Goal: Transaction & Acquisition: Purchase product/service

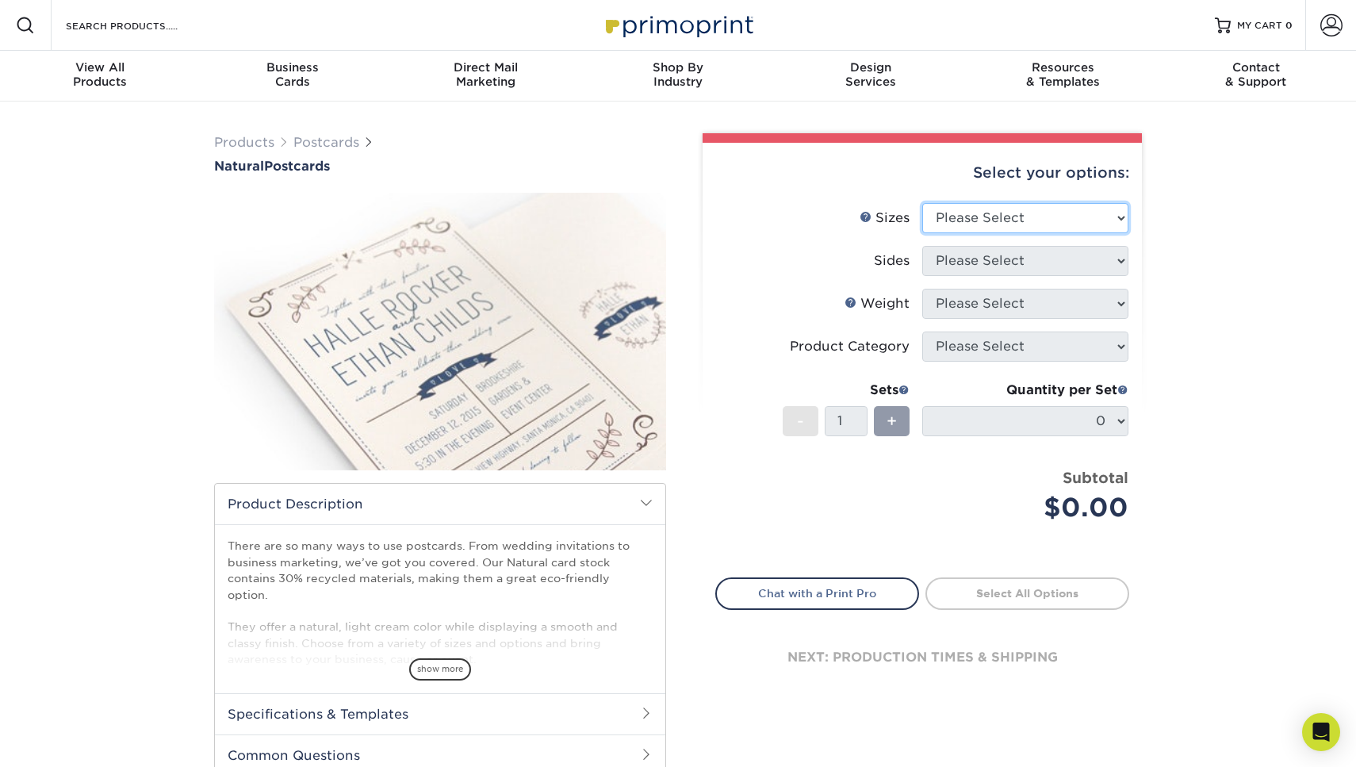
select select "6.00x9.00"
select select "32d3c223-f82c-492b-b915-ba065a00862f"
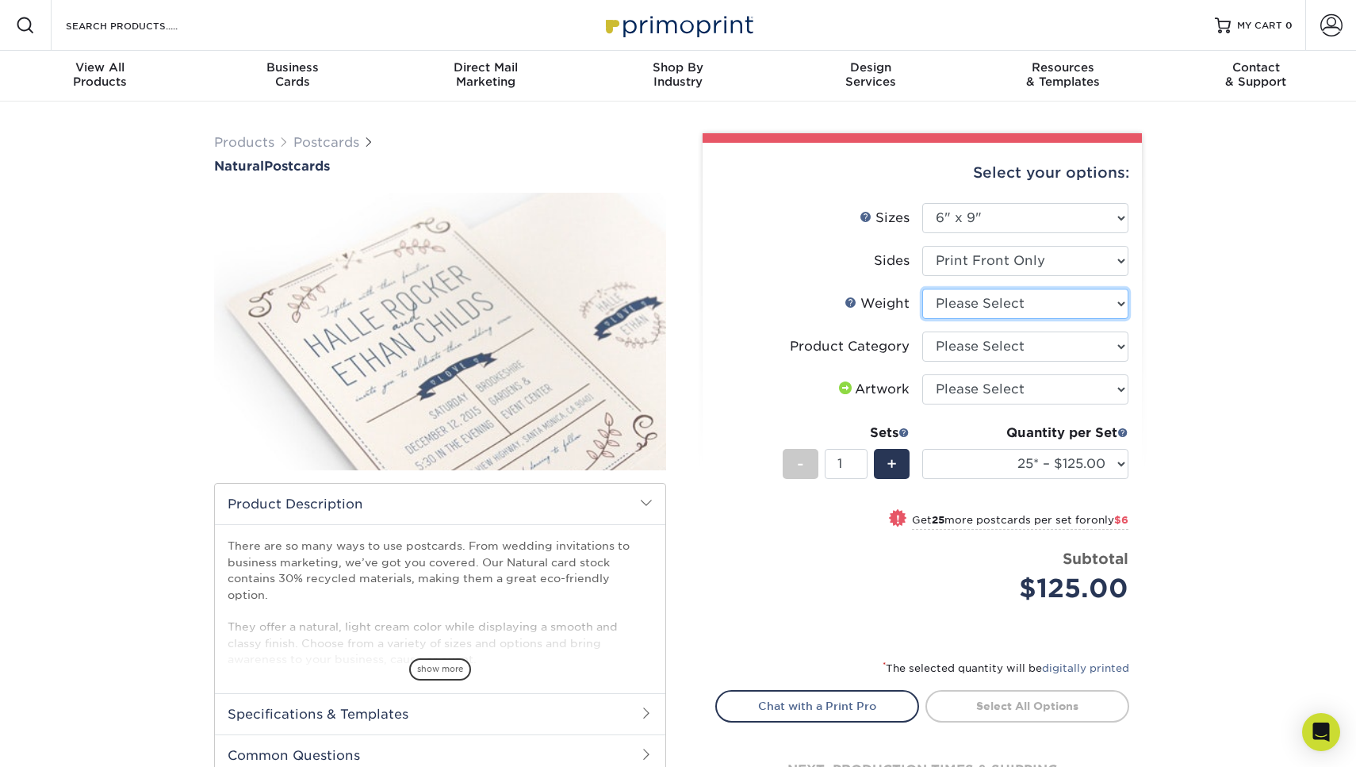
select select "14PTNT"
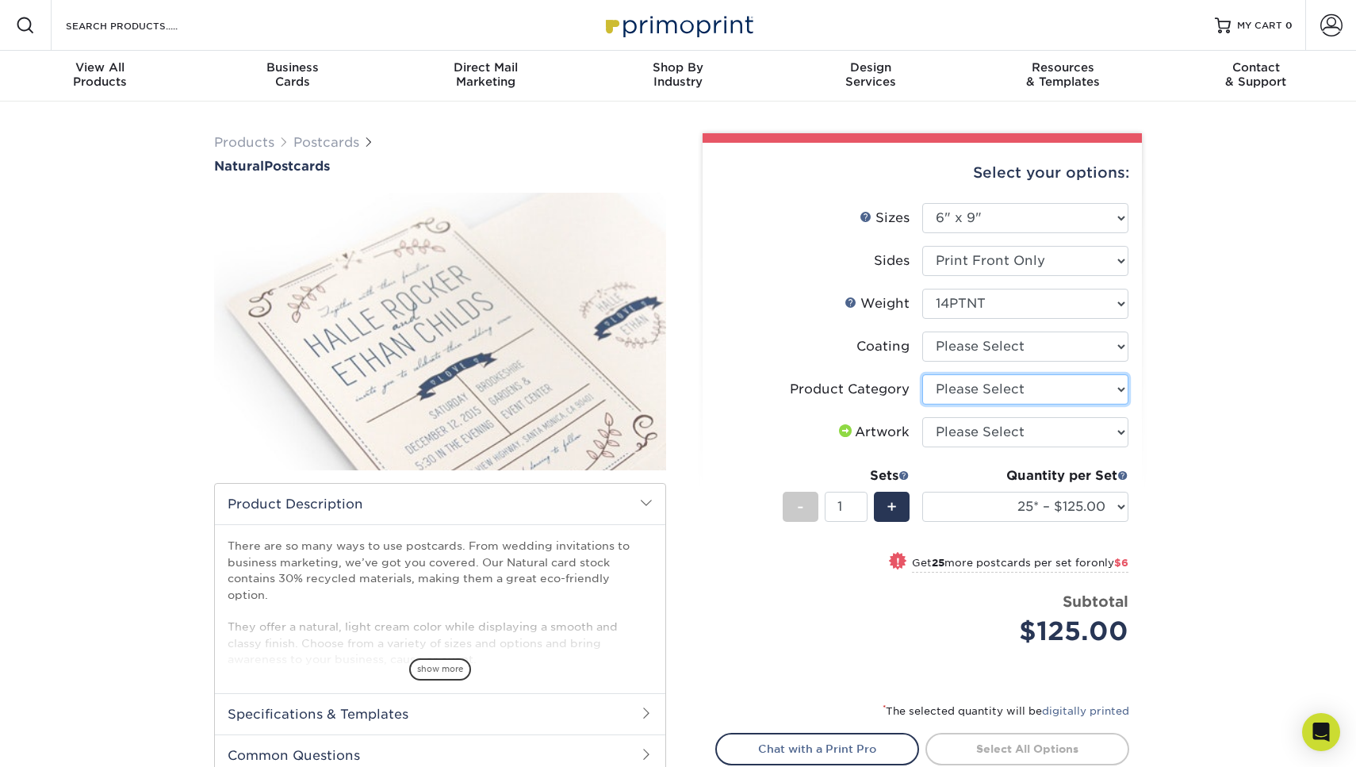
select select "9b7272e0-d6c8-4c3c-8e97-d3a1bcdab858"
select select "upload"
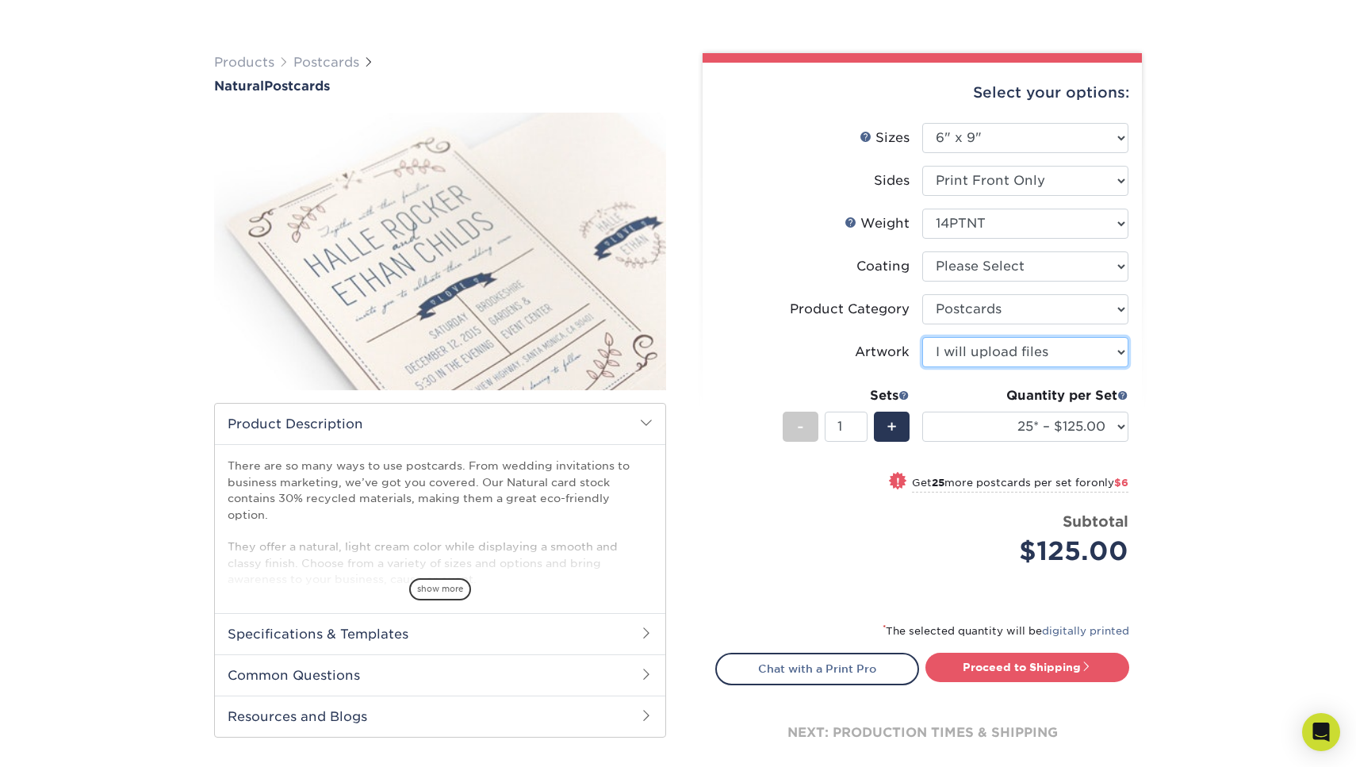
scroll to position [84, 0]
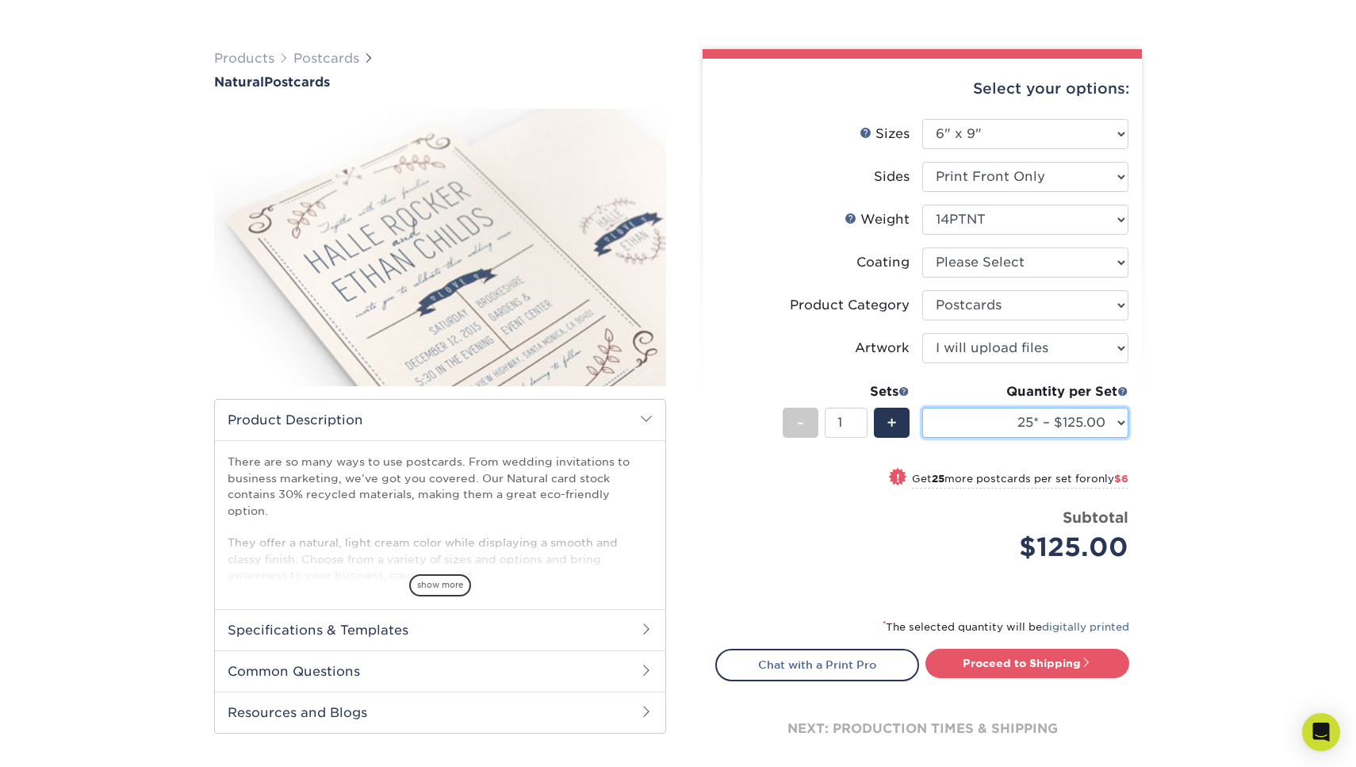
select select "50* – $131.00"
click at [349, 613] on h2 "Specifications & Templates" at bounding box center [440, 629] width 450 height 41
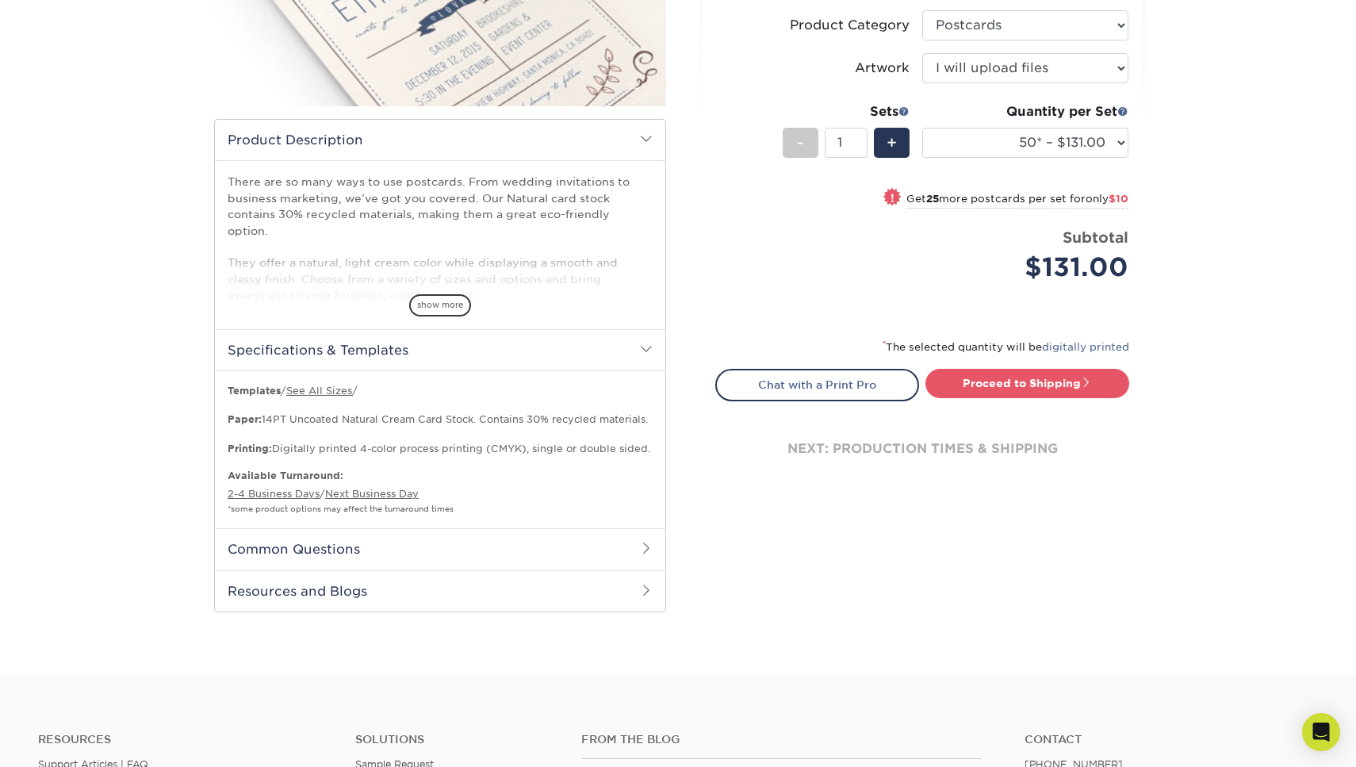
scroll to position [415, 0]
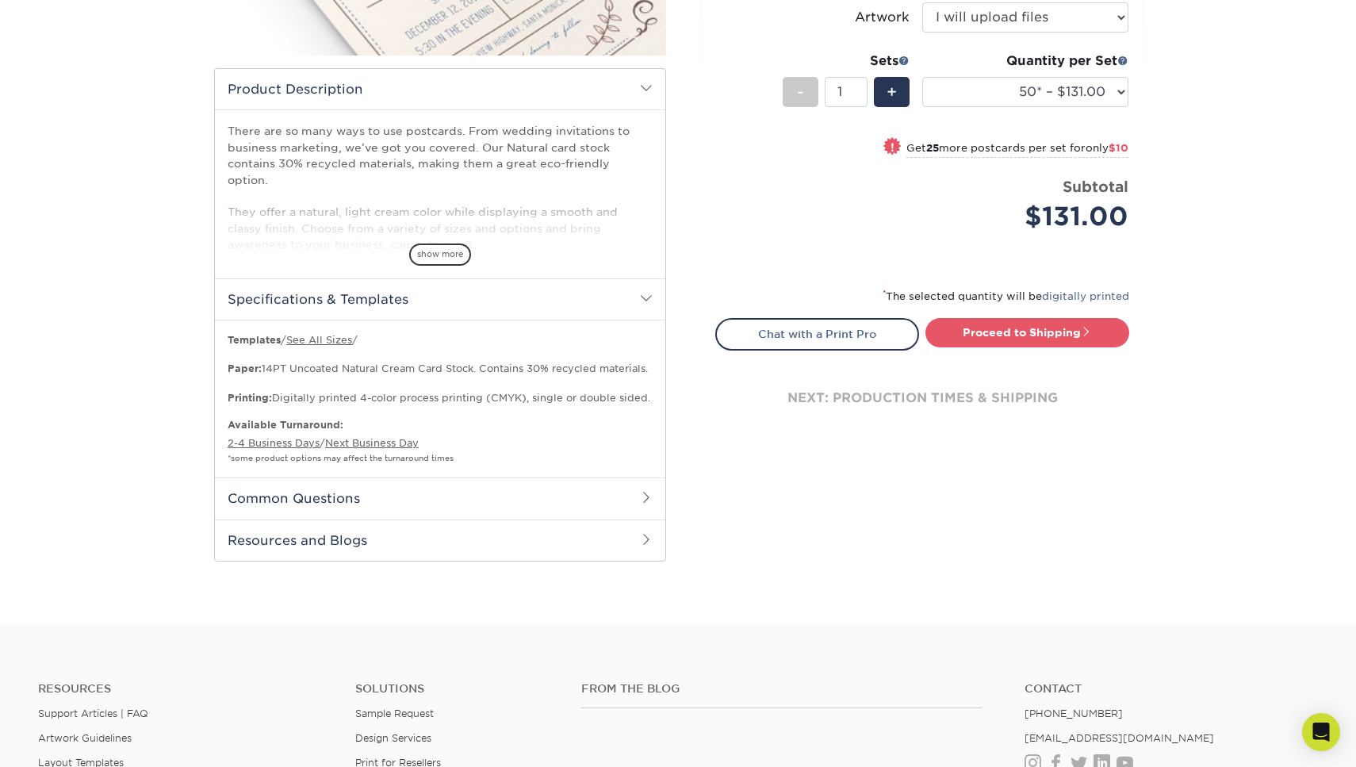
click at [325, 519] on h2 "Resources and Blogs" at bounding box center [440, 539] width 450 height 41
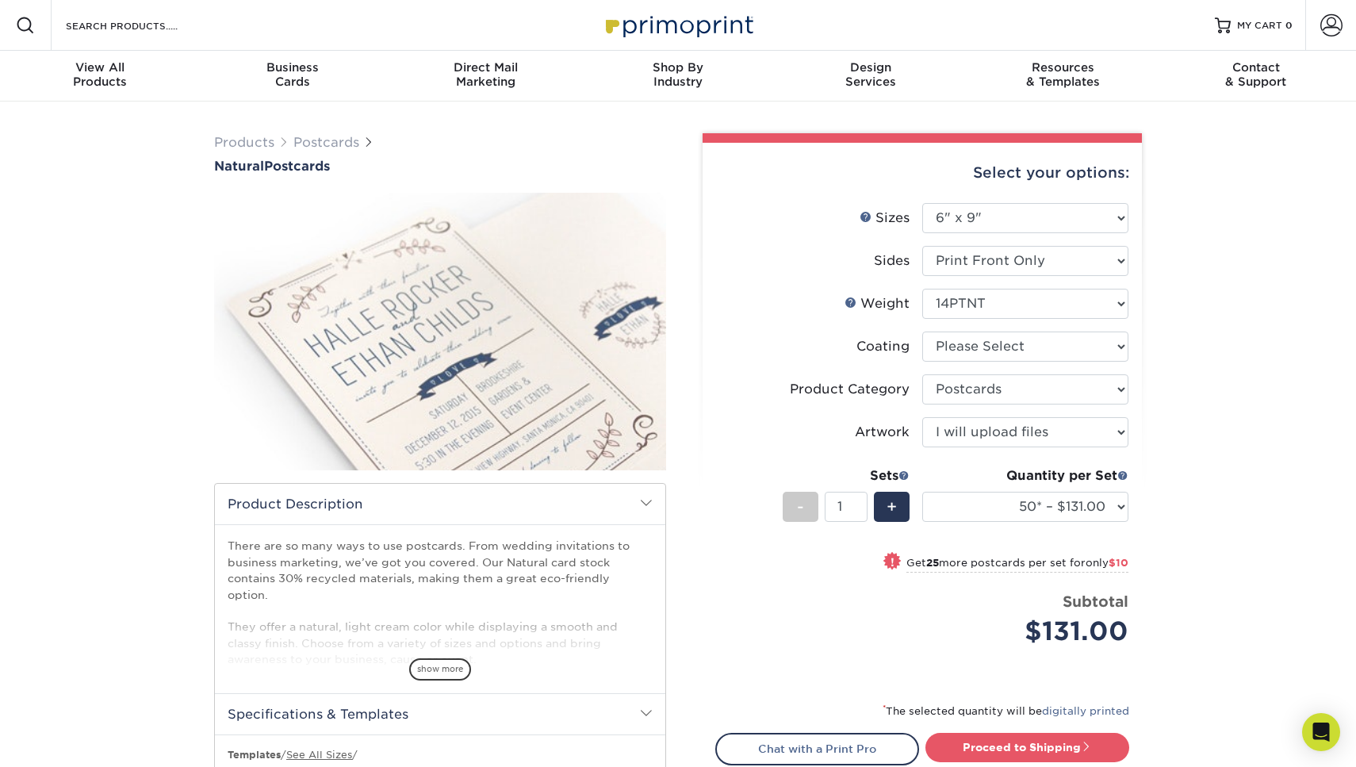
scroll to position [0, 0]
click at [500, 307] on img at bounding box center [440, 331] width 452 height 312
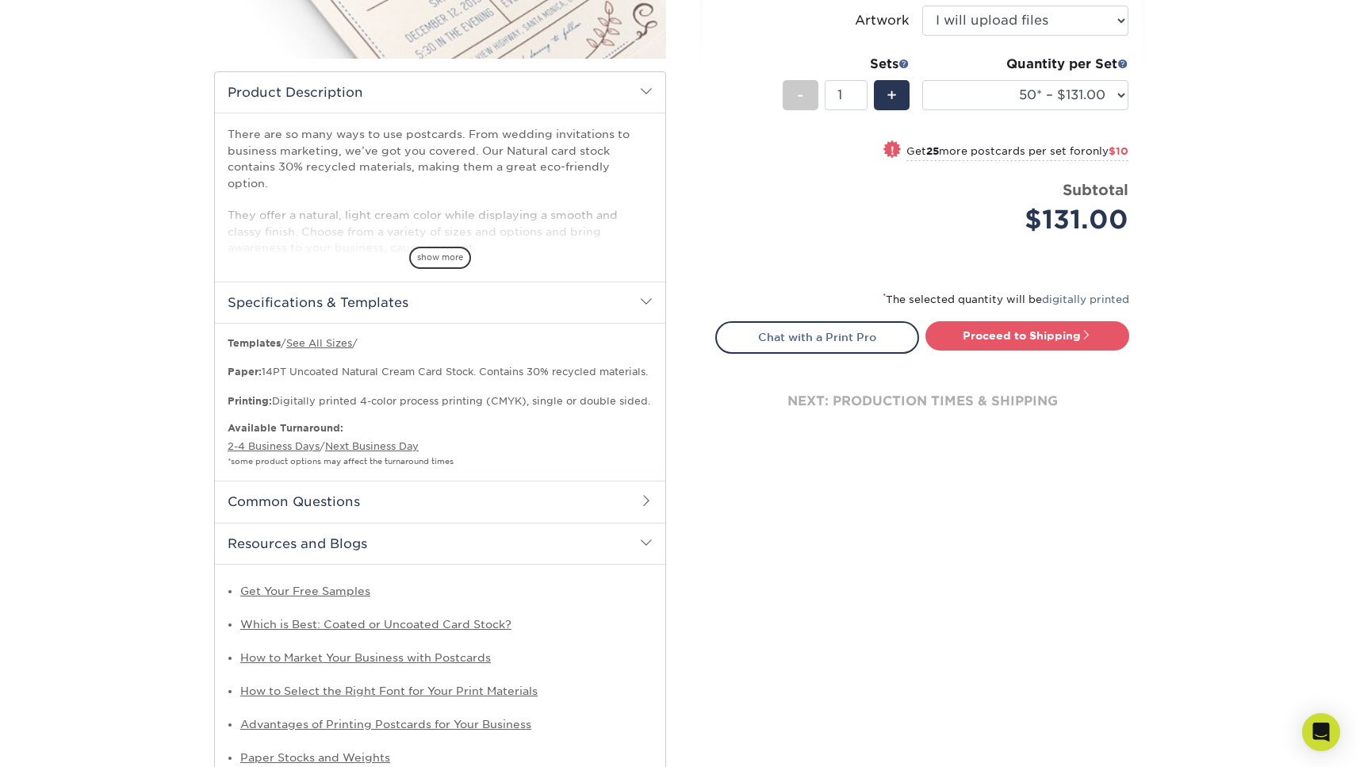
scroll to position [303, 0]
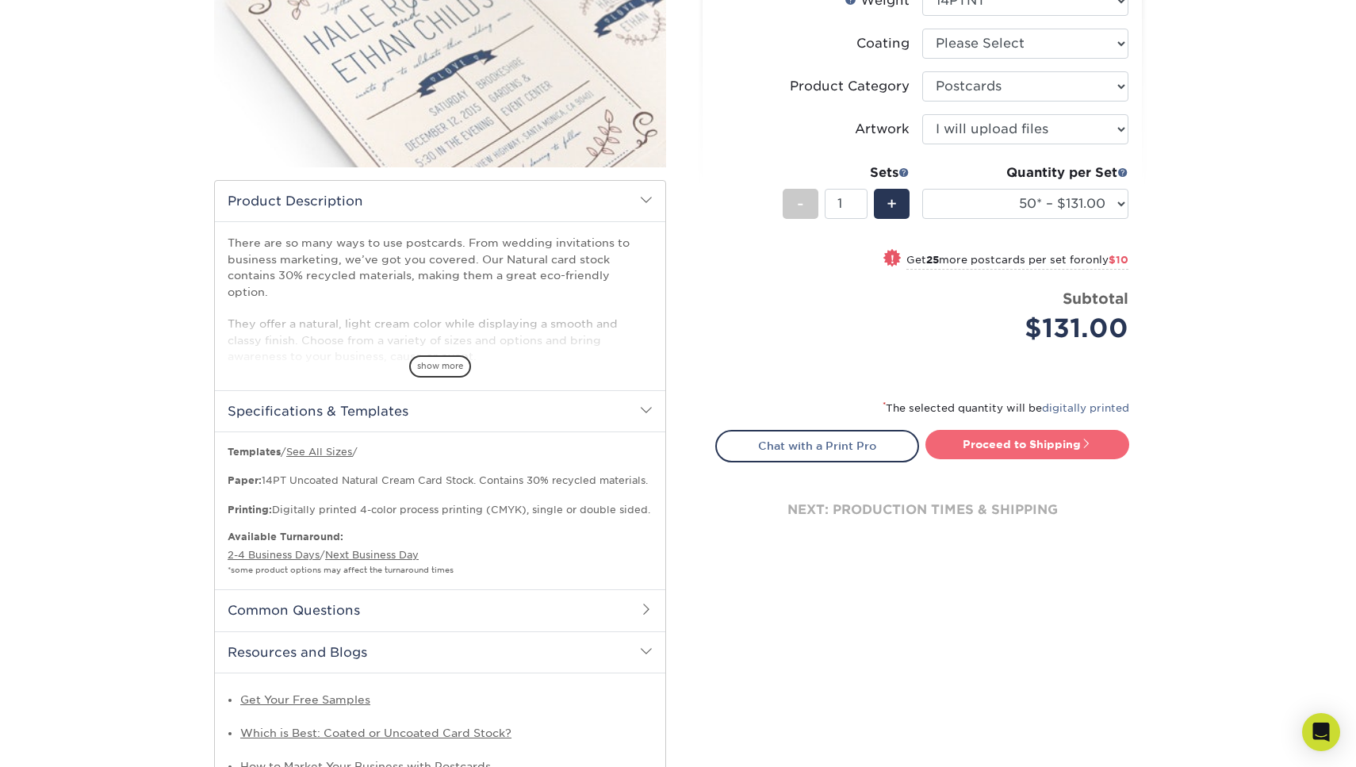
click at [1032, 445] on link "Proceed to Shipping" at bounding box center [1027, 444] width 204 height 29
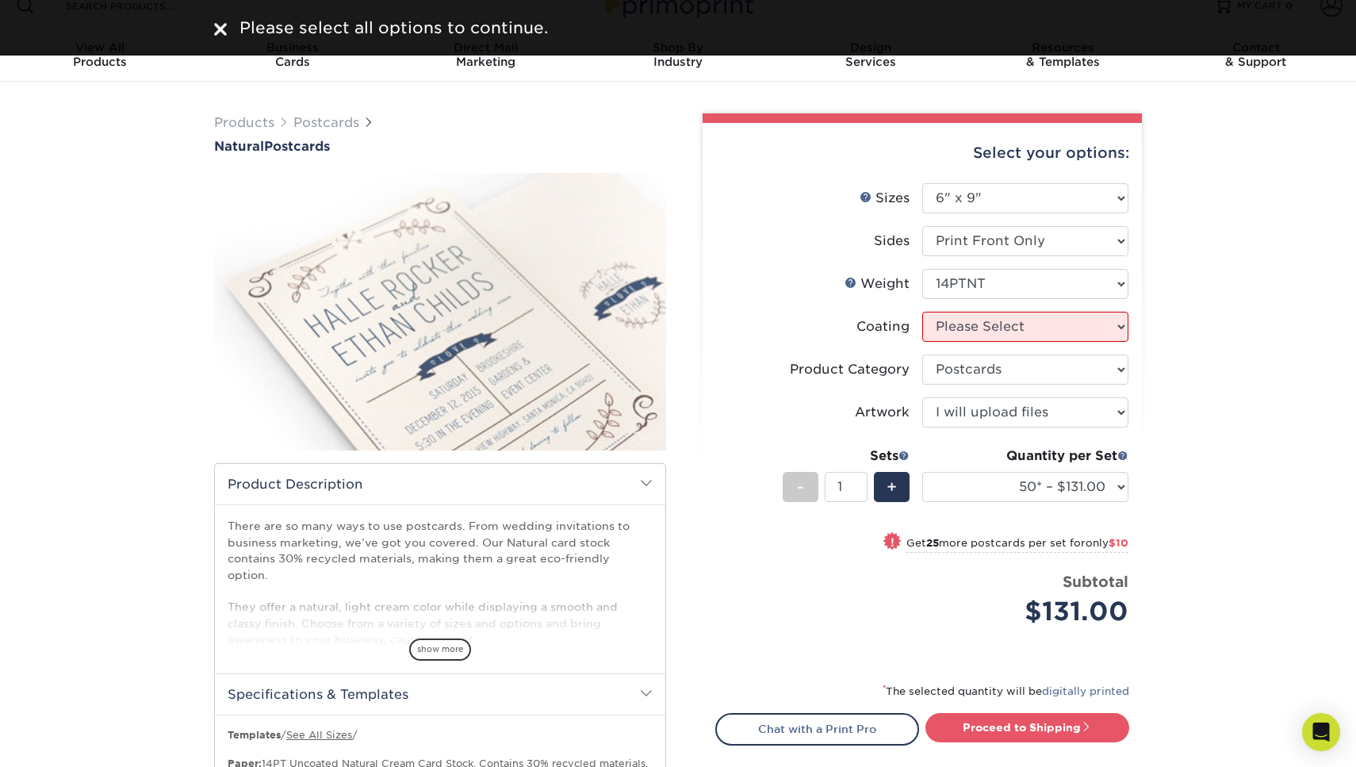
scroll to position [27, 0]
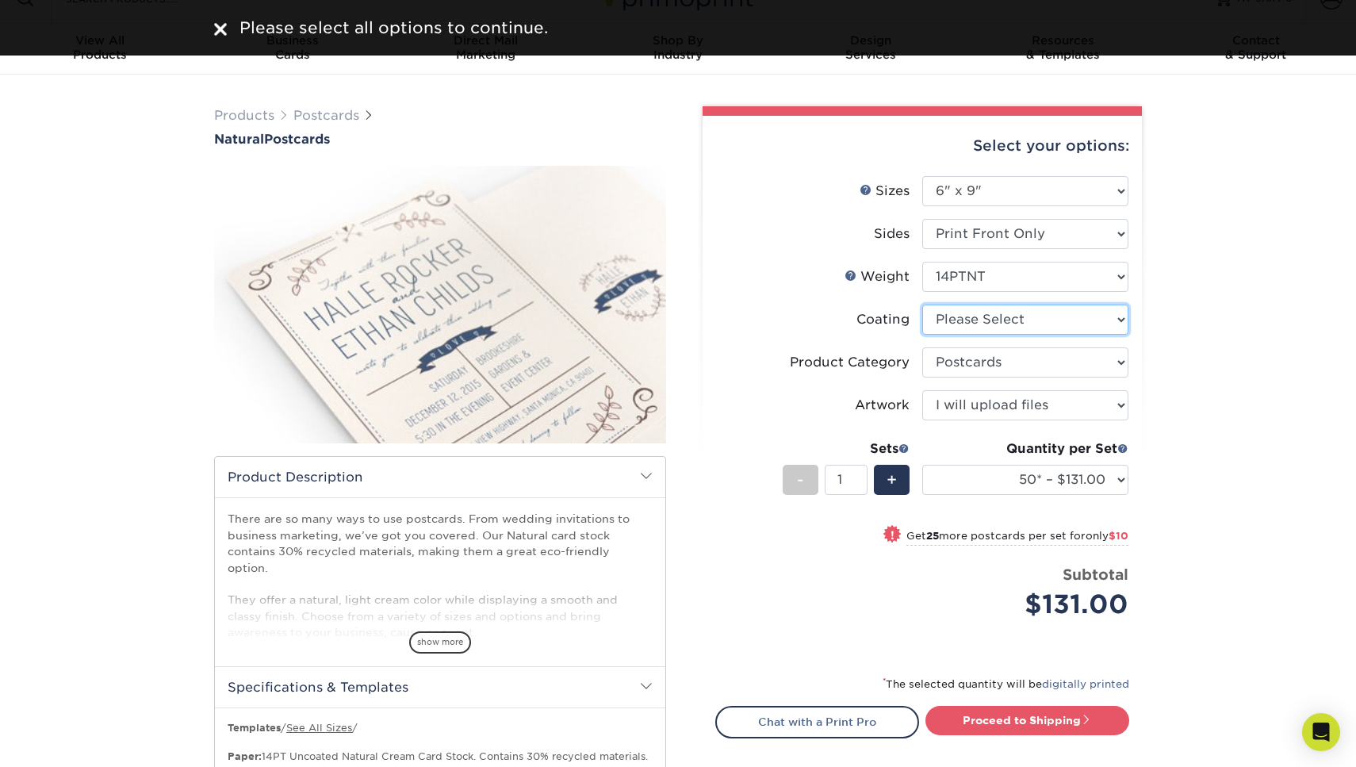
select select "3e7618de-abca-4bda-9f97-8b9129e913d8"
select select "-1"
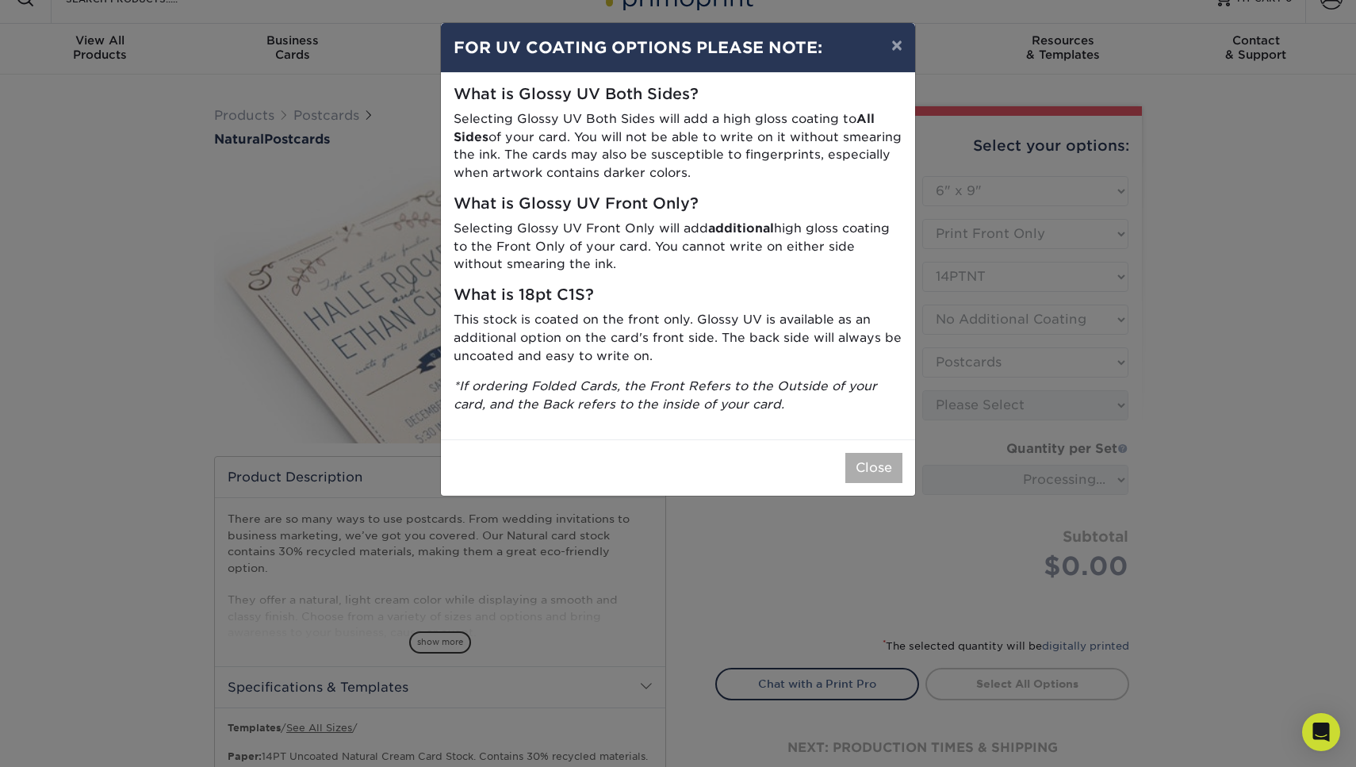
click at [876, 458] on button "Close" at bounding box center [873, 468] width 57 height 30
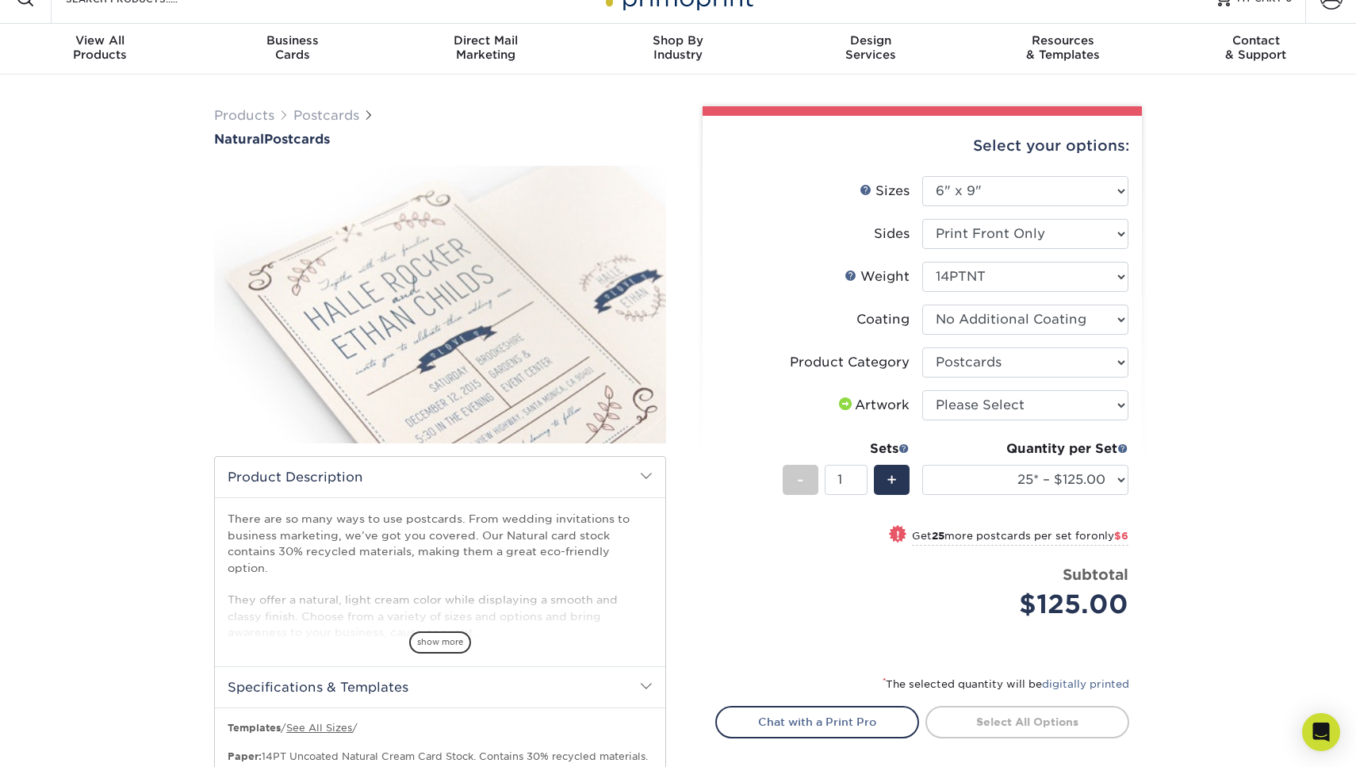
click at [839, 397] on span at bounding box center [845, 403] width 19 height 13
select select "upload"
click at [997, 717] on link "Proceed to Shipping" at bounding box center [1027, 720] width 204 height 29
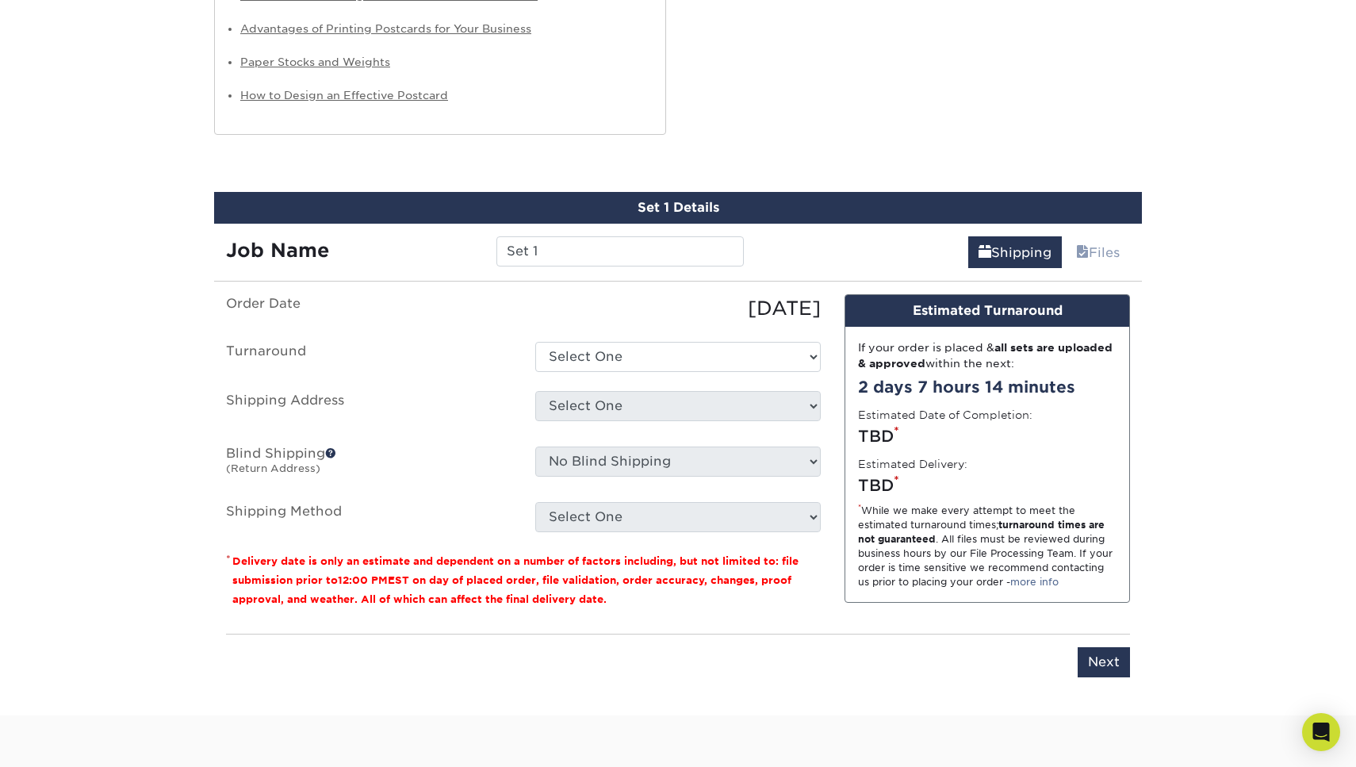
scroll to position [1142, 0]
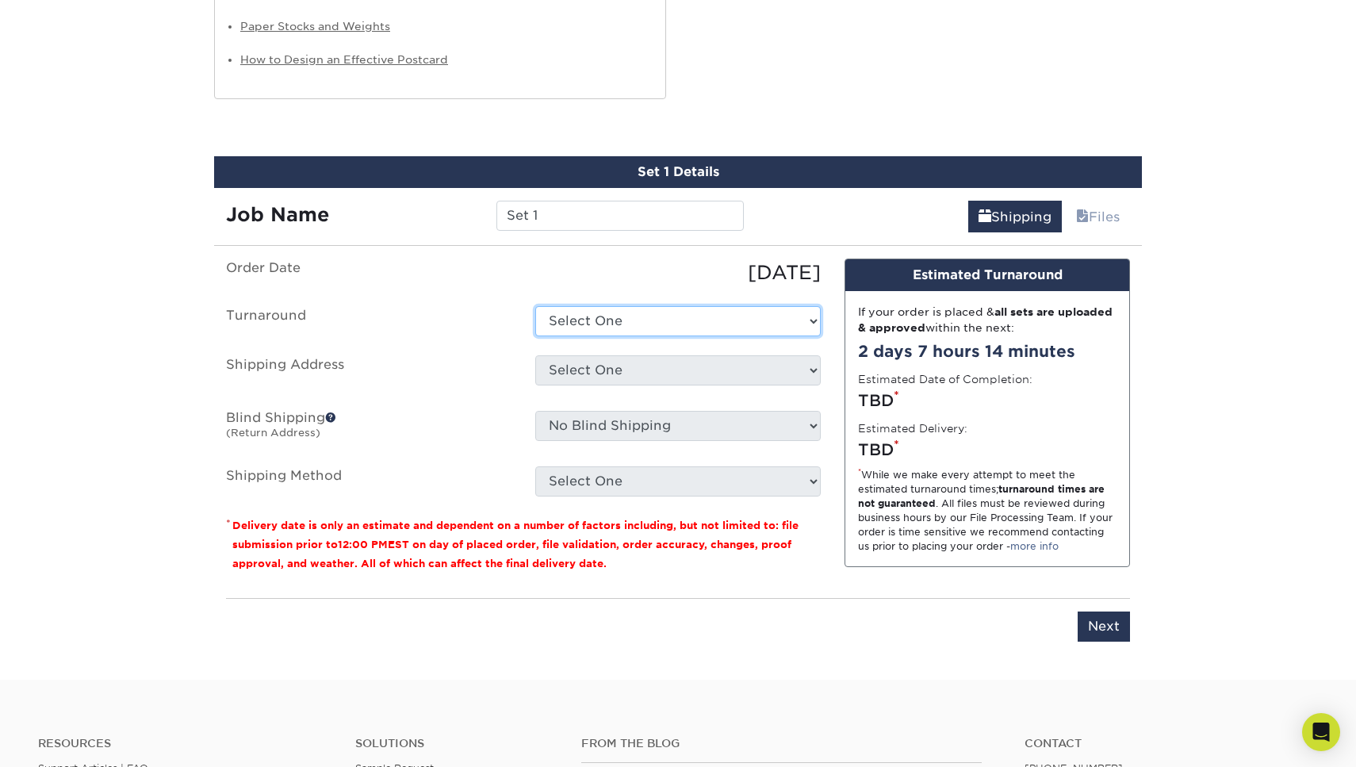
select select "a7f8d7d8-6afd-4e07-8abe-aa6ccf3d9a53"
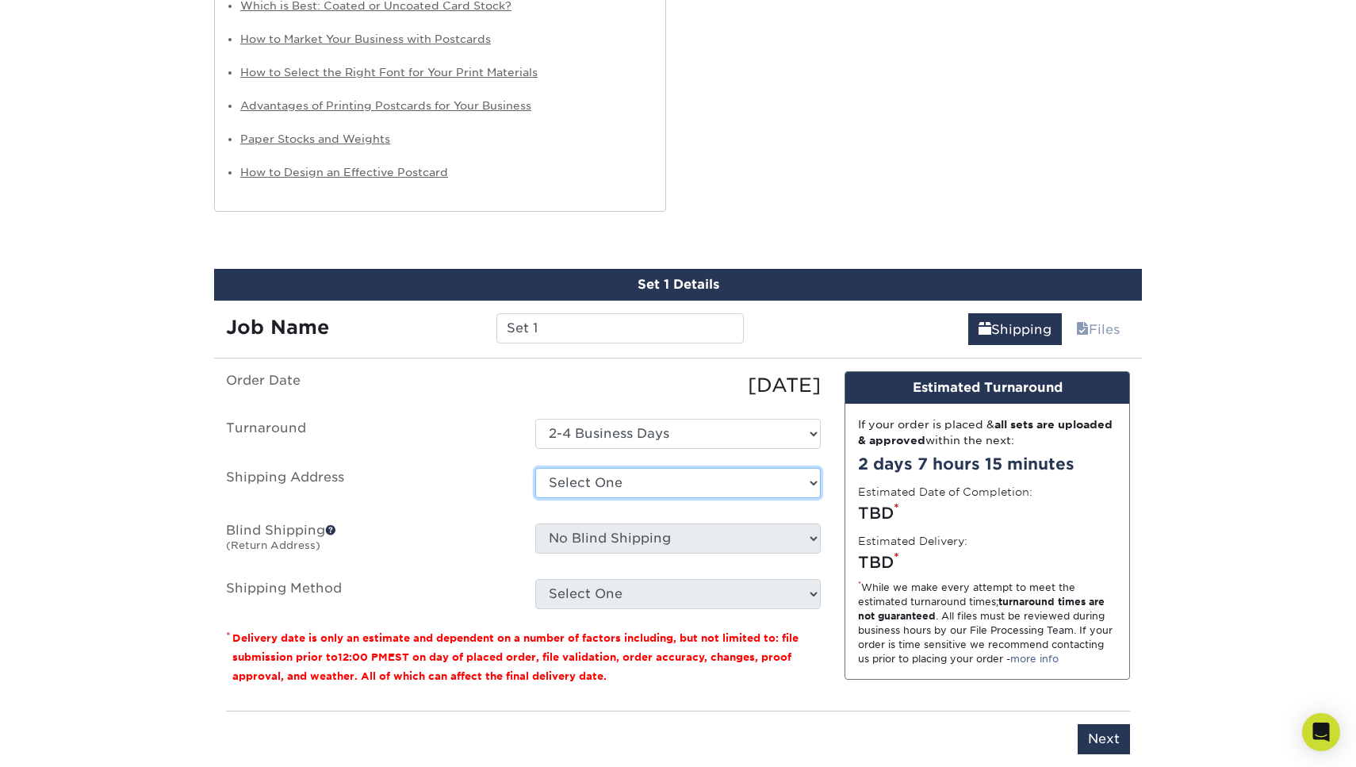
scroll to position [1032, 0]
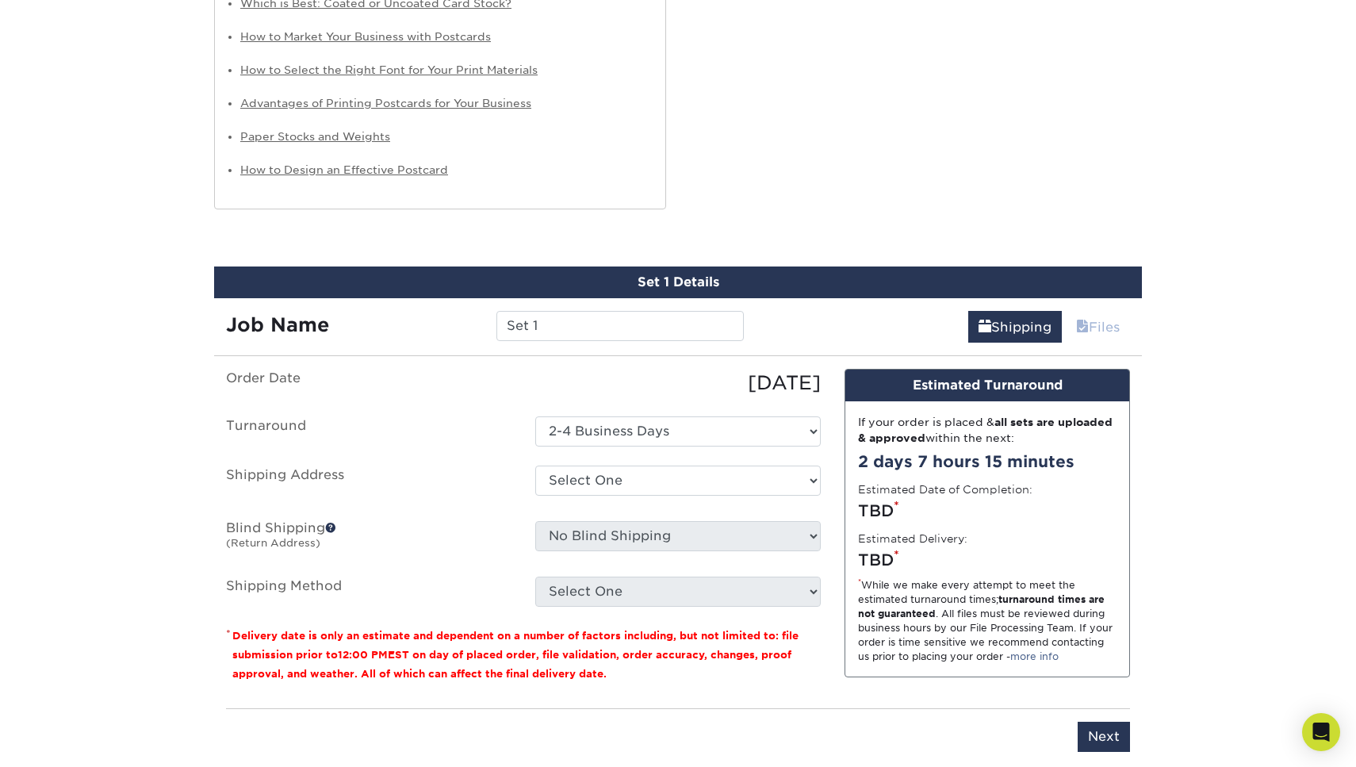
click at [1096, 311] on link "Files" at bounding box center [1097, 327] width 64 height 32
click at [1087, 311] on link "Files" at bounding box center [1097, 327] width 64 height 32
click at [1081, 319] on span at bounding box center [1082, 326] width 13 height 15
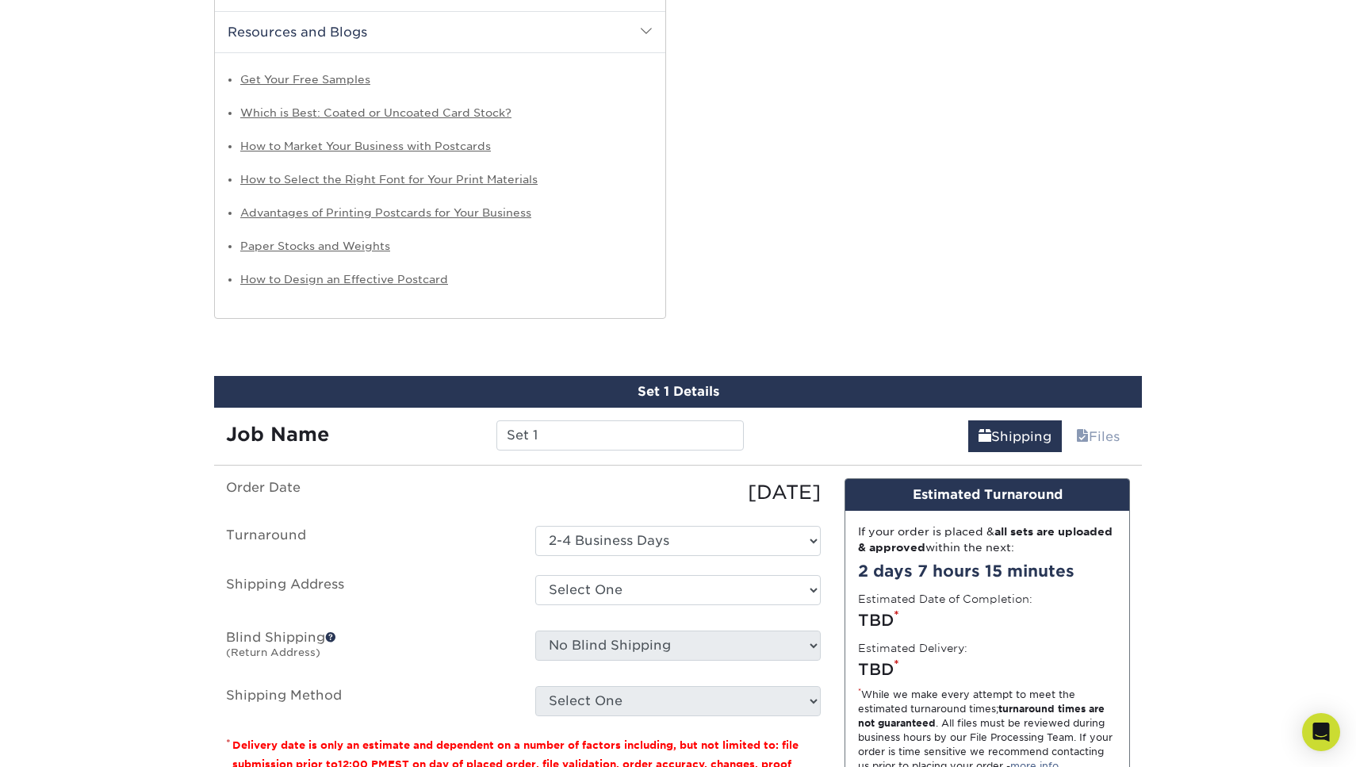
scroll to position [899, 0]
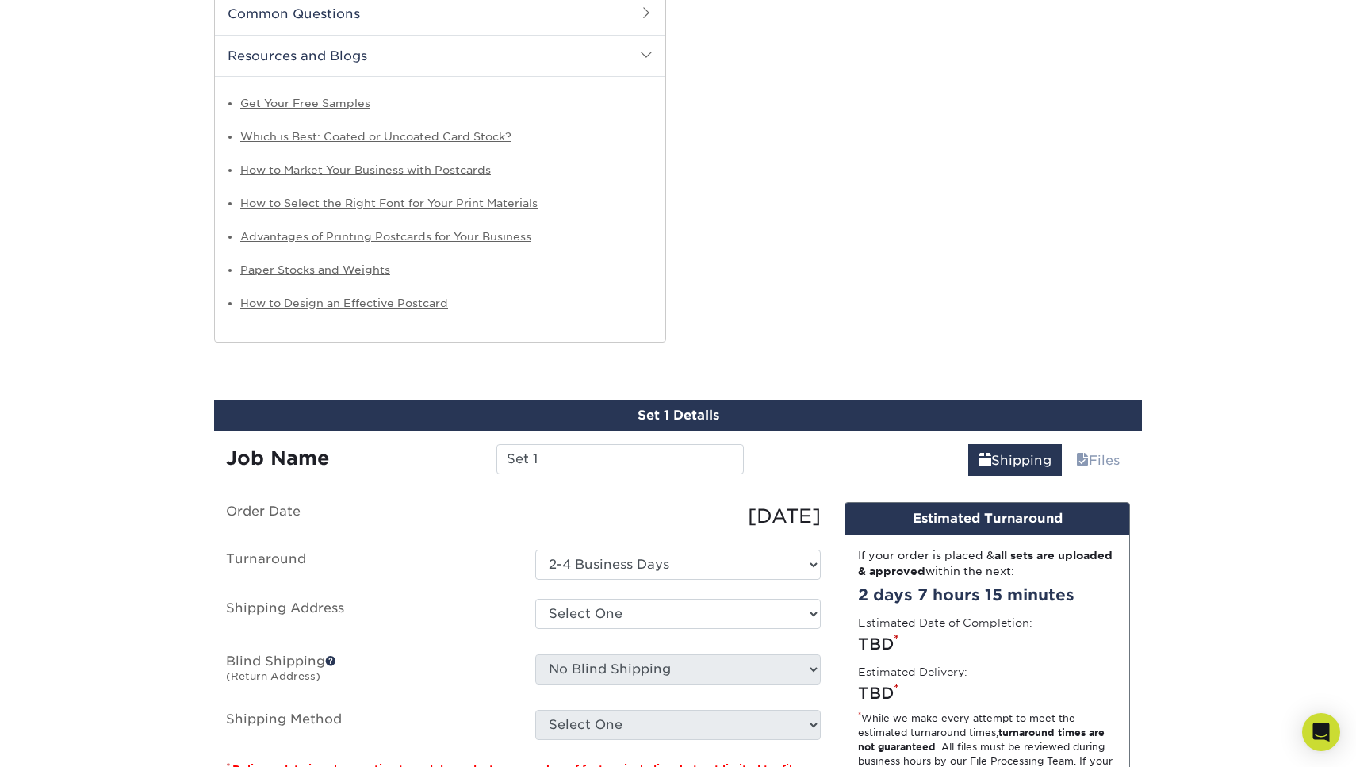
click at [541, 463] on div "Set 1 Details Job Name Set 1 Shipping Files You've choosen mailing services! If…" at bounding box center [677, 652] width 927 height 504
click at [542, 452] on input "Set 1" at bounding box center [619, 459] width 247 height 30
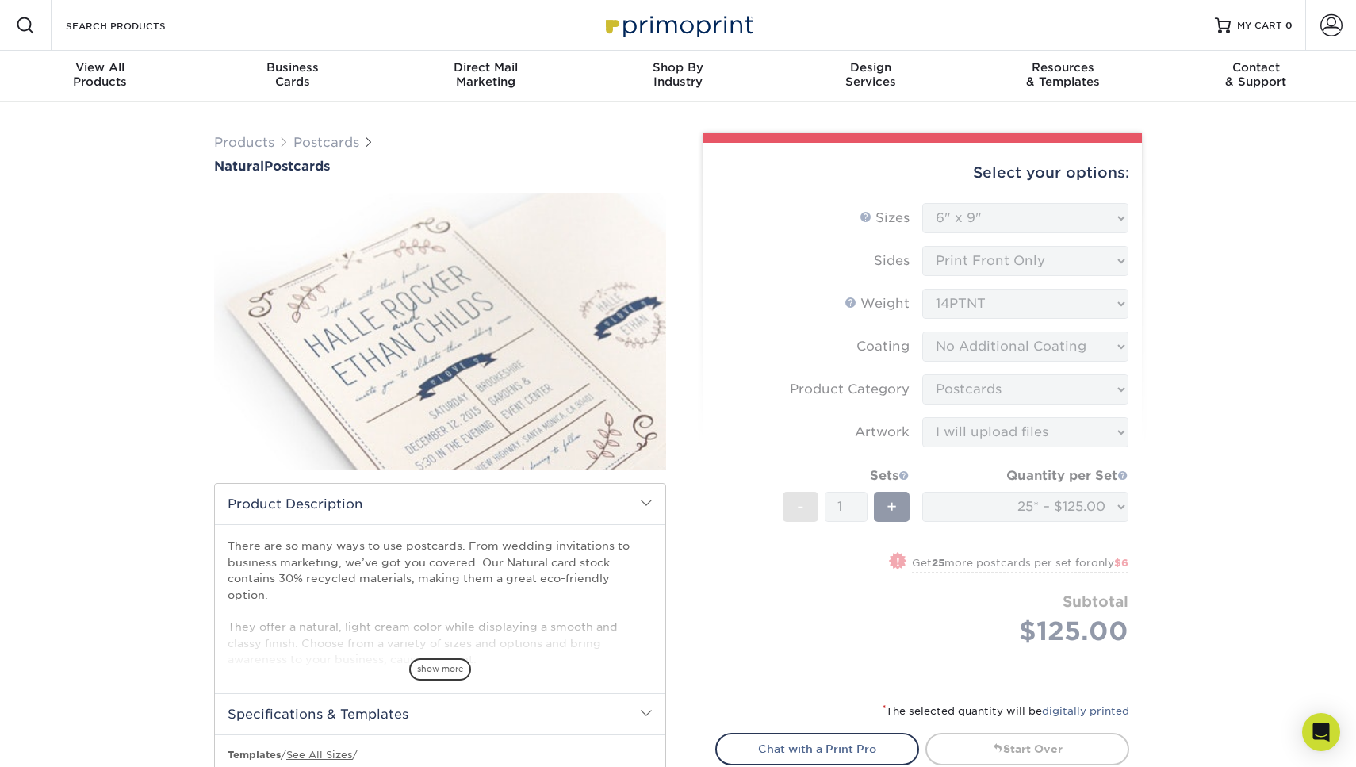
scroll to position [0, 0]
click at [117, 65] on span "View All" at bounding box center [100, 67] width 193 height 14
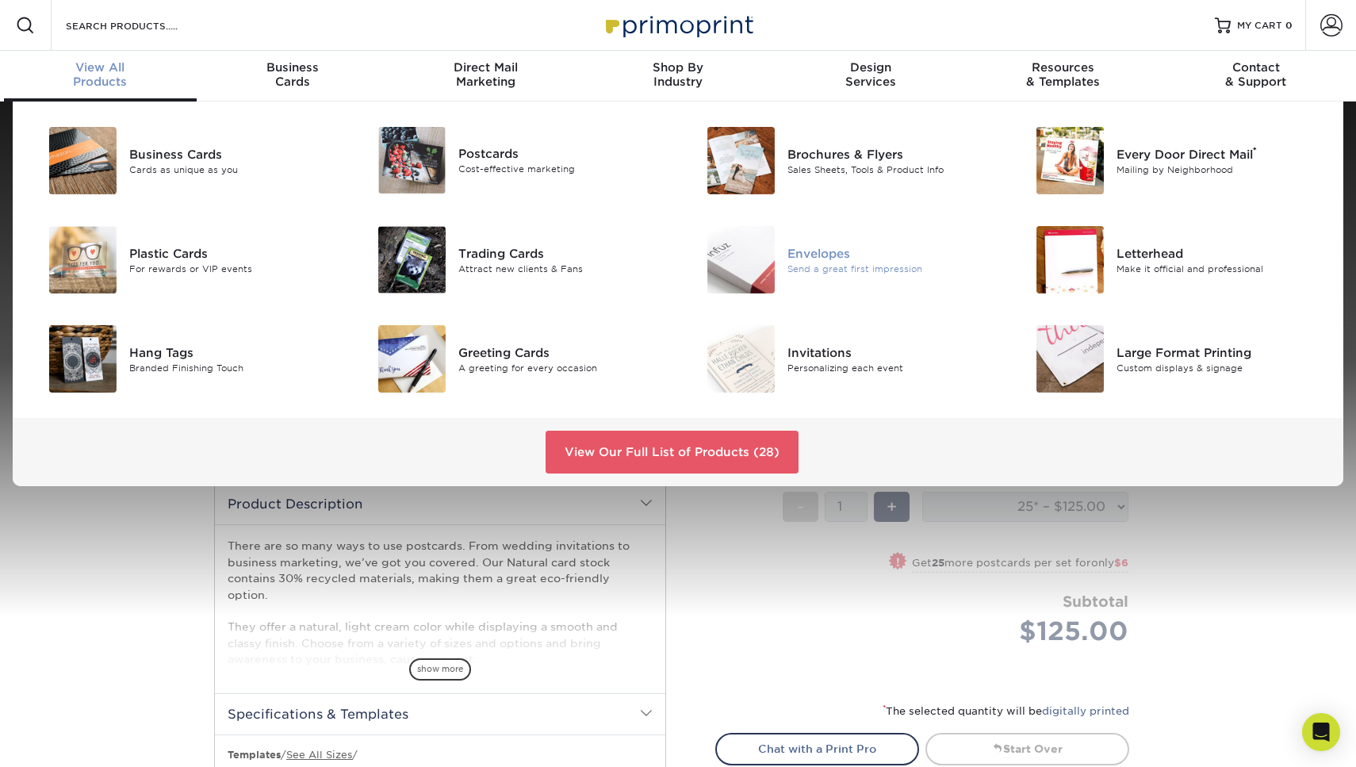
click at [801, 244] on div "Envelopes Send a great first impression" at bounding box center [897, 259] width 220 height 67
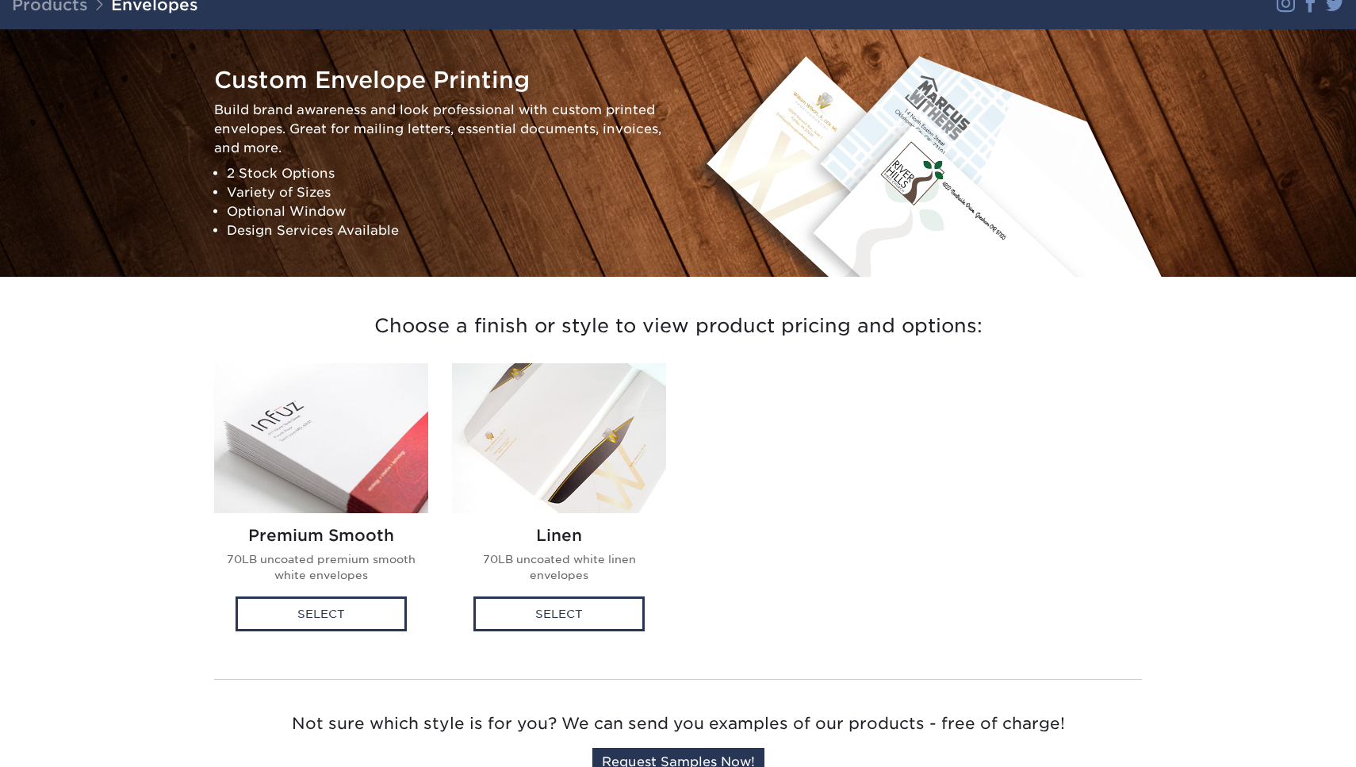
scroll to position [123, 0]
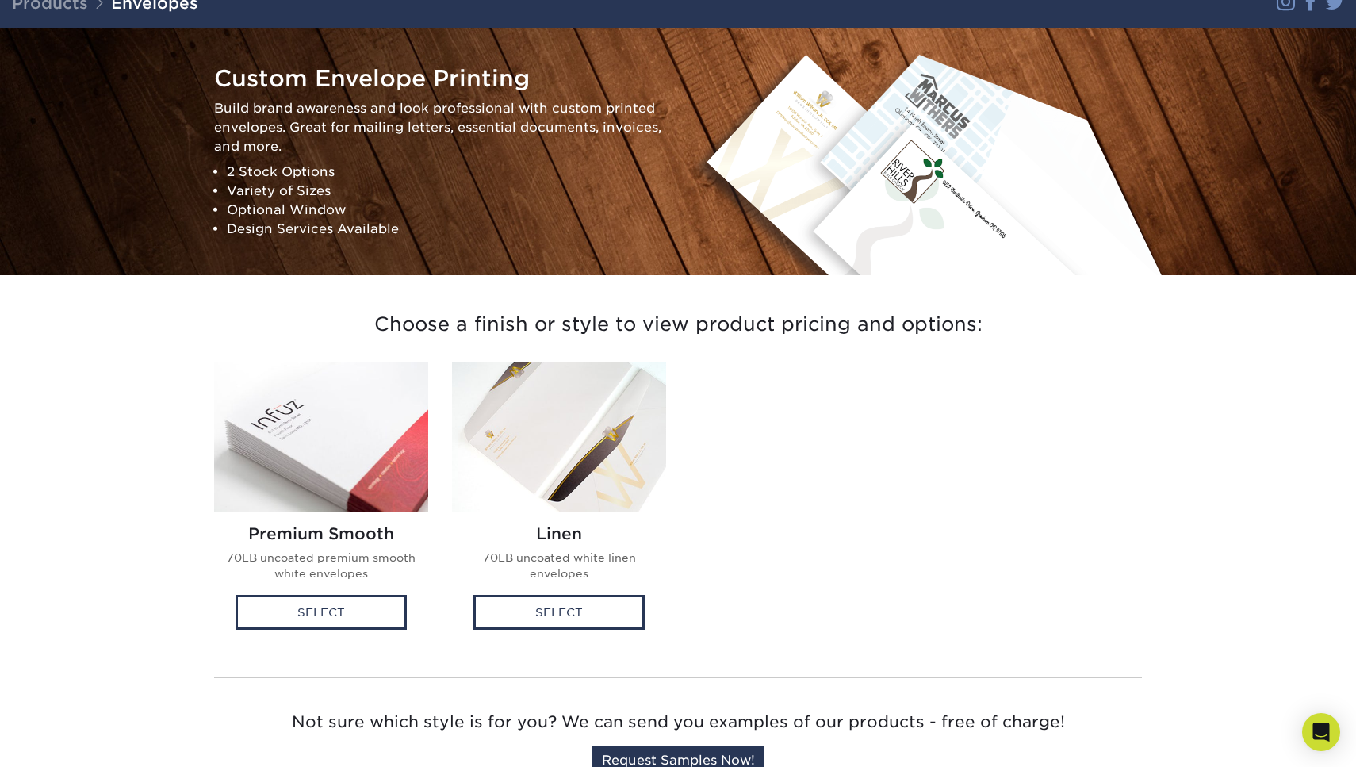
click at [557, 526] on h2 "Linen" at bounding box center [559, 533] width 189 height 19
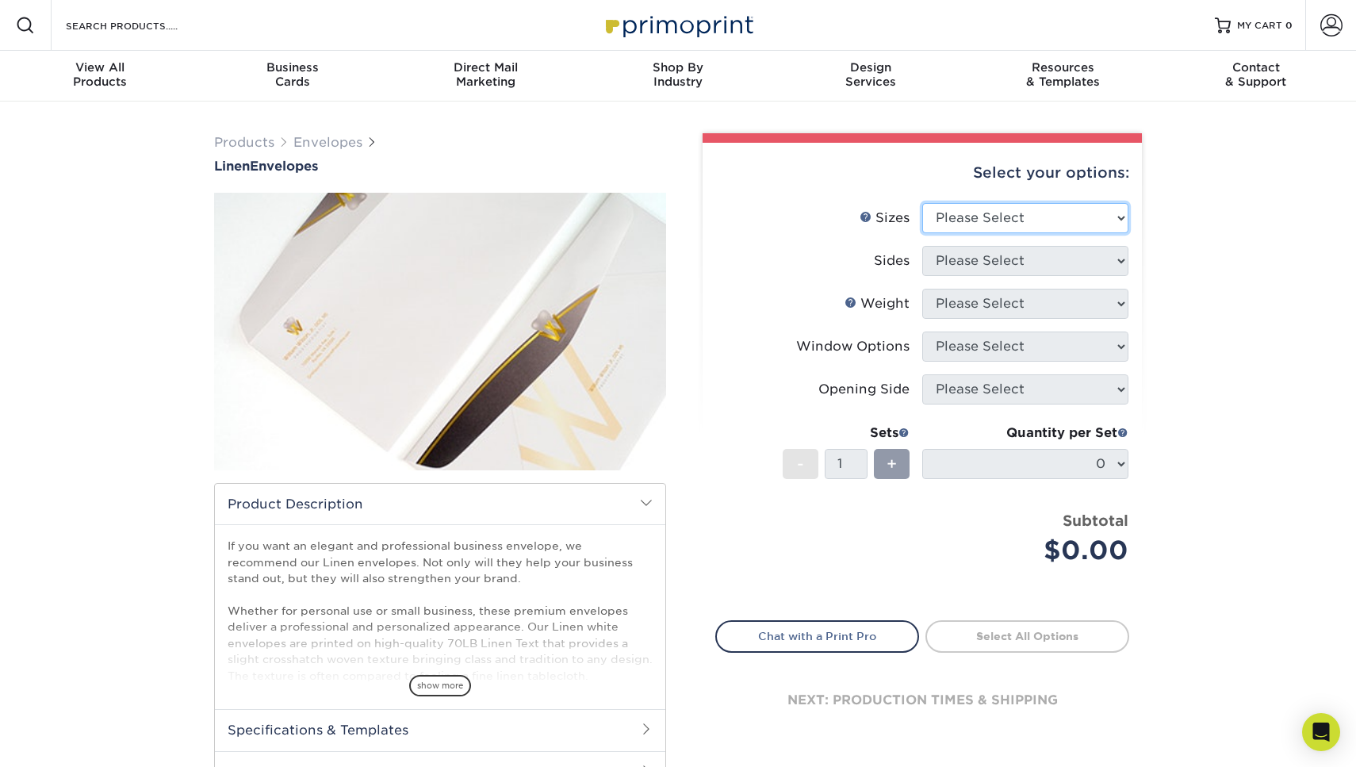
select select "9.00x12.00"
